Goal: Transaction & Acquisition: Book appointment/travel/reservation

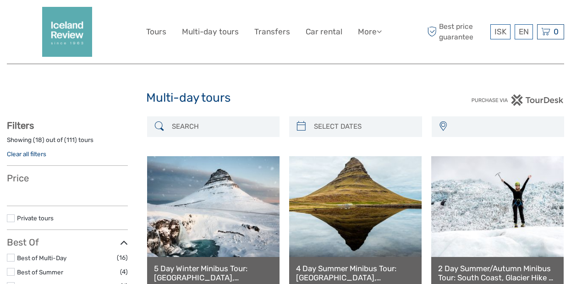
select select
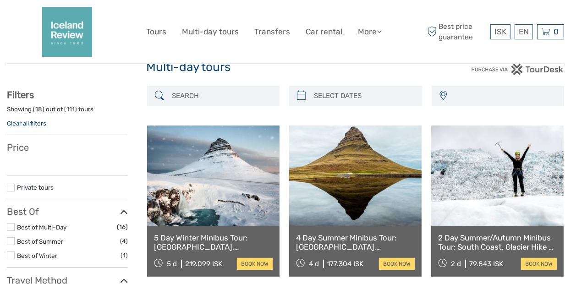
scroll to position [46, 0]
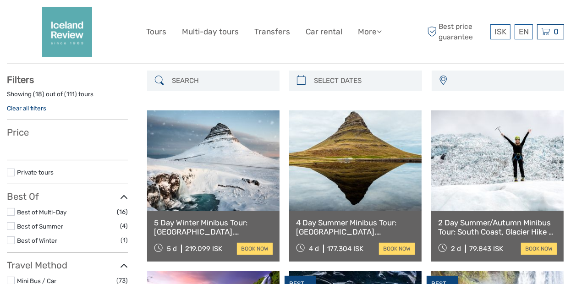
select select
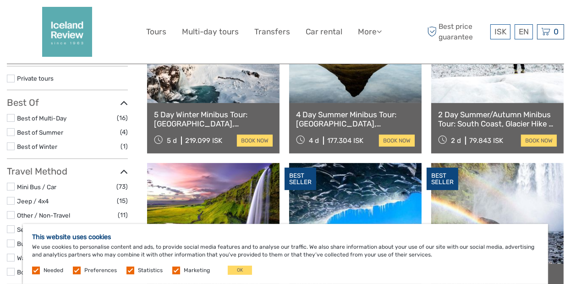
scroll to position [137, 0]
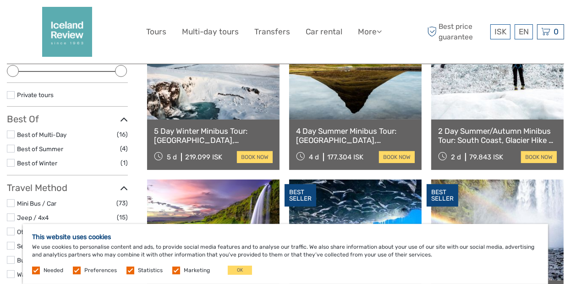
click at [219, 131] on link "5 Day Winter Minibus Tour: [GEOGRAPHIC_DATA], [GEOGRAPHIC_DATA], [GEOGRAPHIC_DA…" at bounding box center [213, 135] width 119 height 19
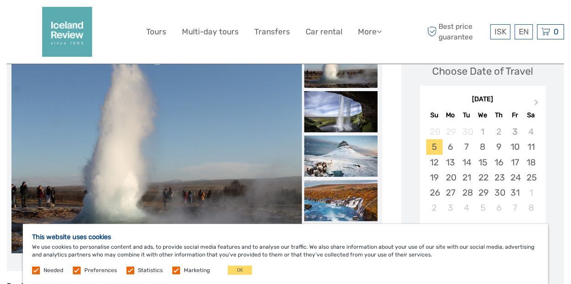
scroll to position [137, 0]
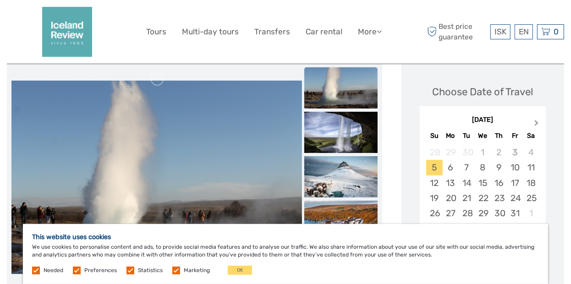
click at [537, 122] on span "Next Month" at bounding box center [537, 124] width 0 height 13
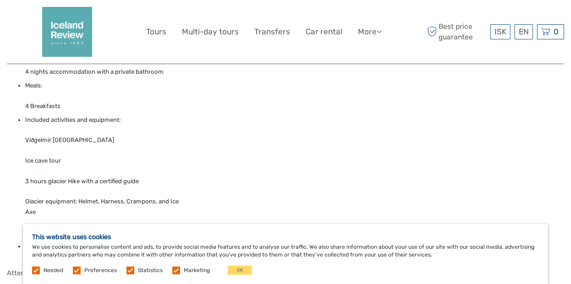
scroll to position [1795, 0]
